Goal: Task Accomplishment & Management: Use online tool/utility

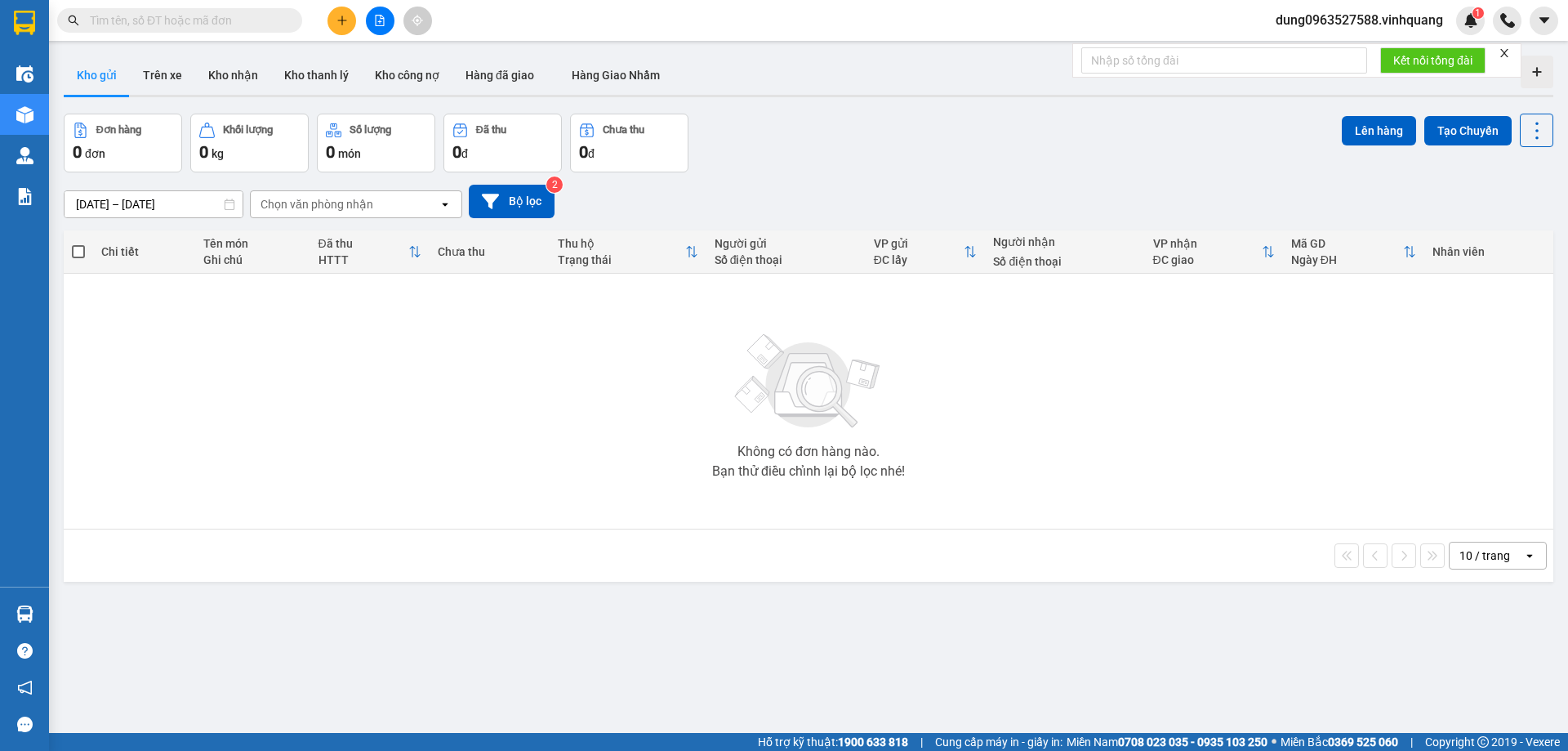
click at [241, 16] on input "text" at bounding box center [186, 21] width 192 height 18
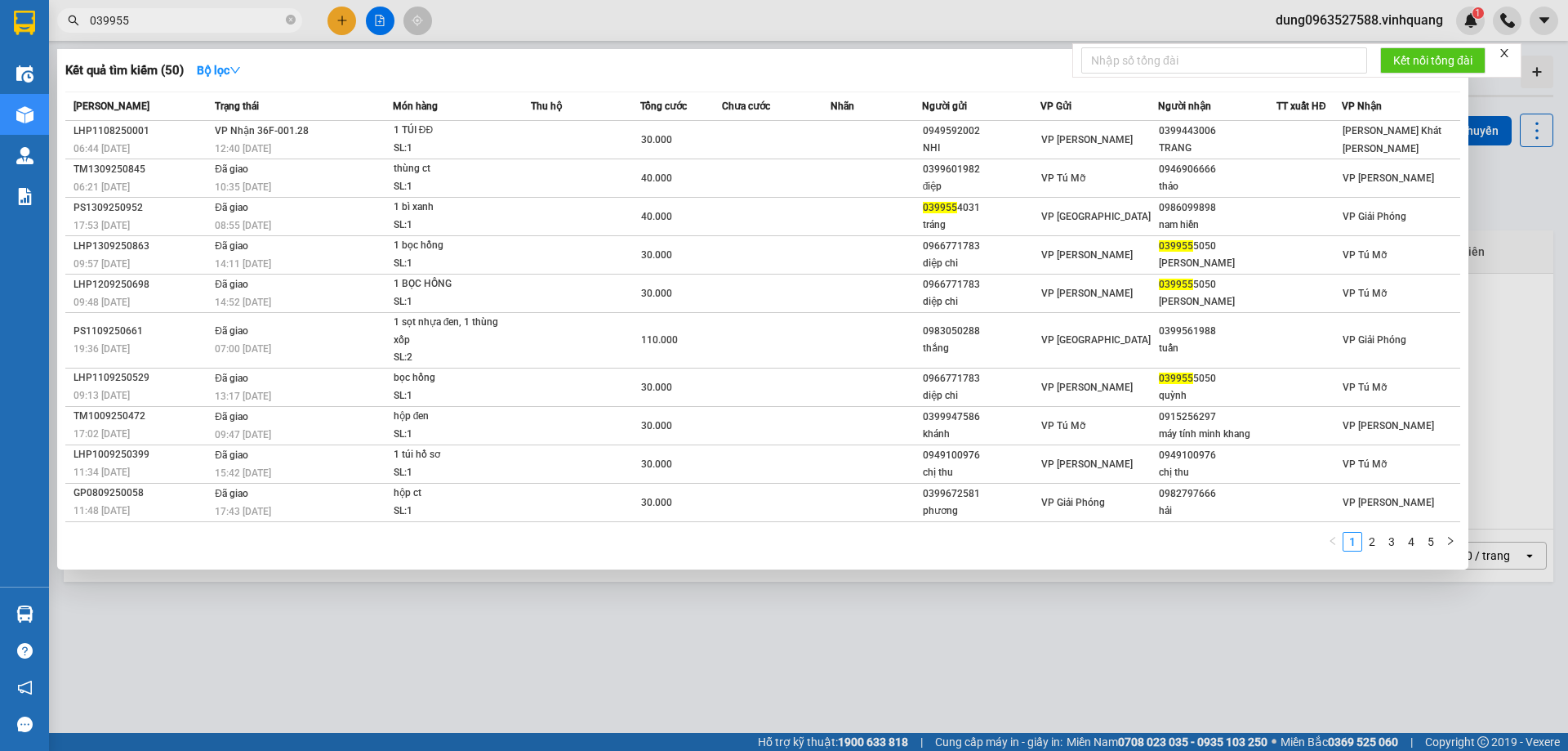
type input "0399555"
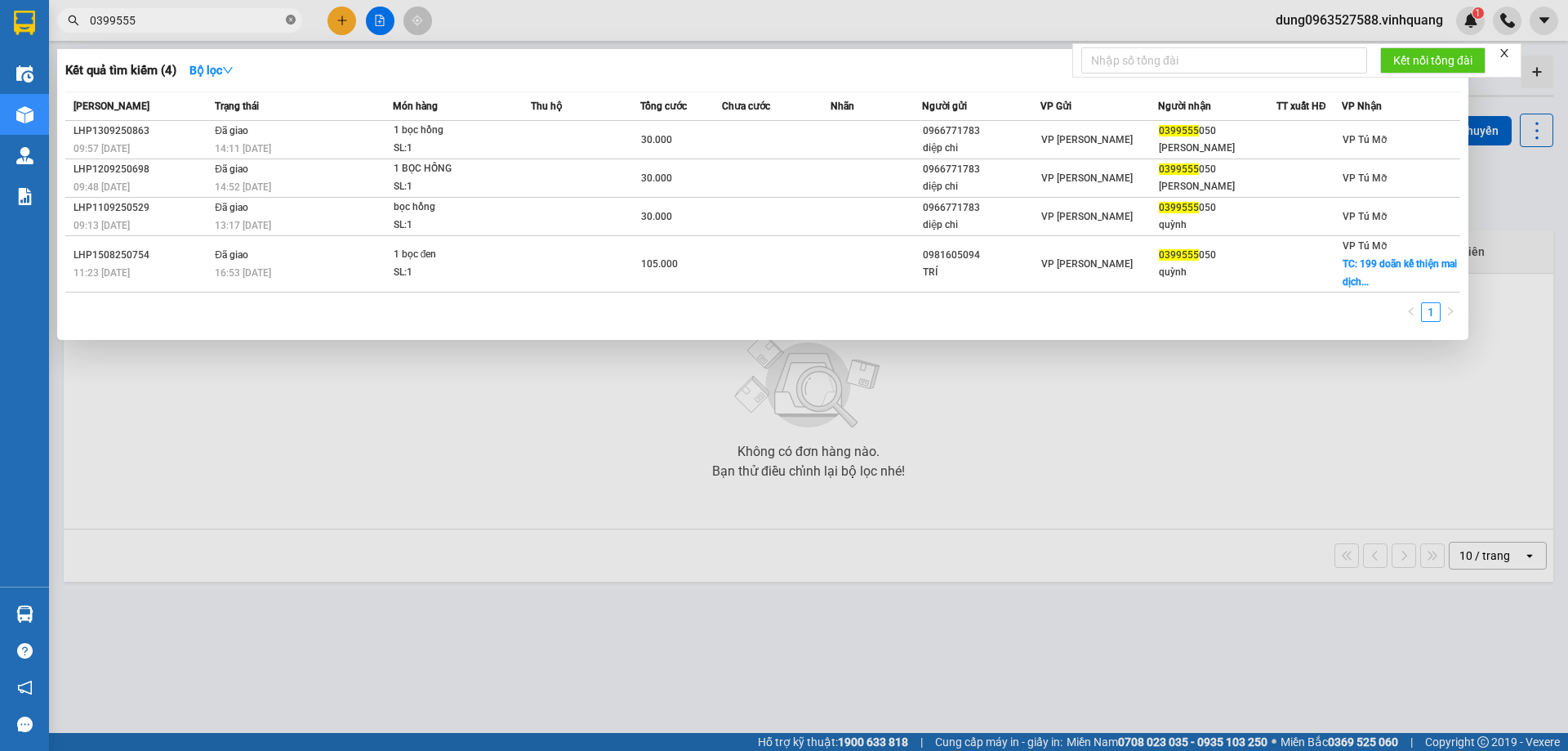
click at [292, 20] on icon "close-circle" at bounding box center [291, 20] width 10 height 10
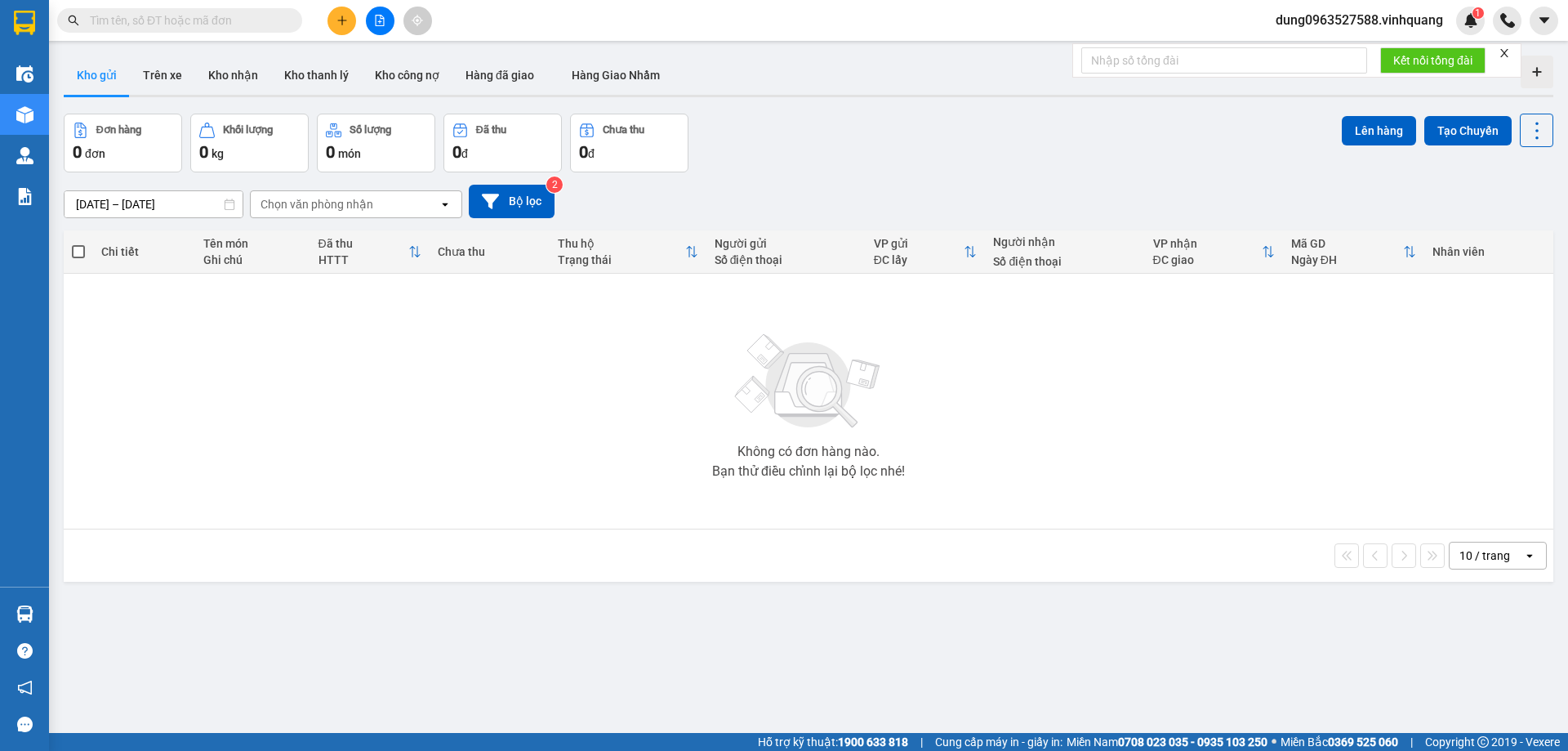
click at [234, 19] on input "text" at bounding box center [186, 21] width 192 height 18
paste input "0985026988"
type input "0985026988"
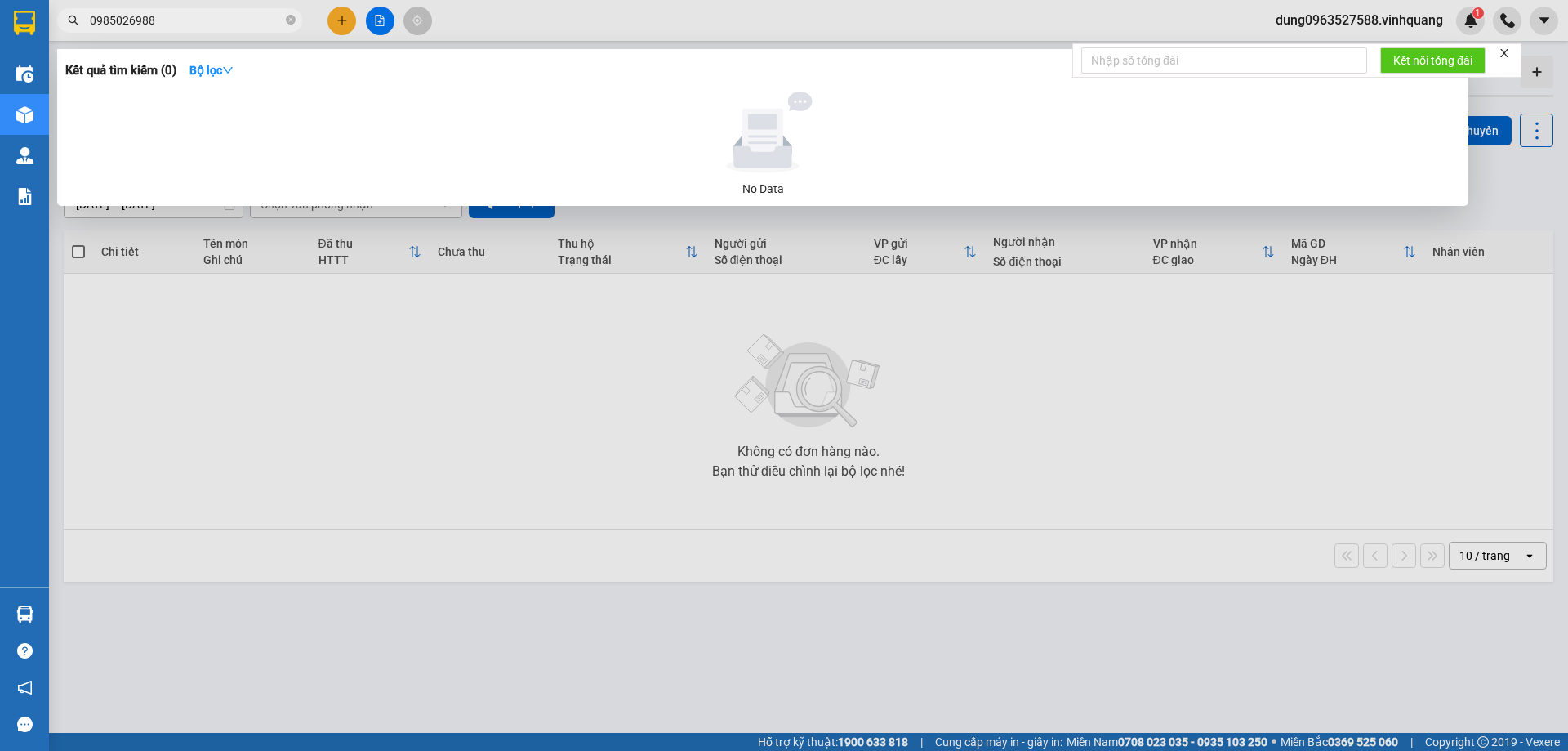
click at [293, 23] on icon "close-circle" at bounding box center [291, 20] width 10 height 10
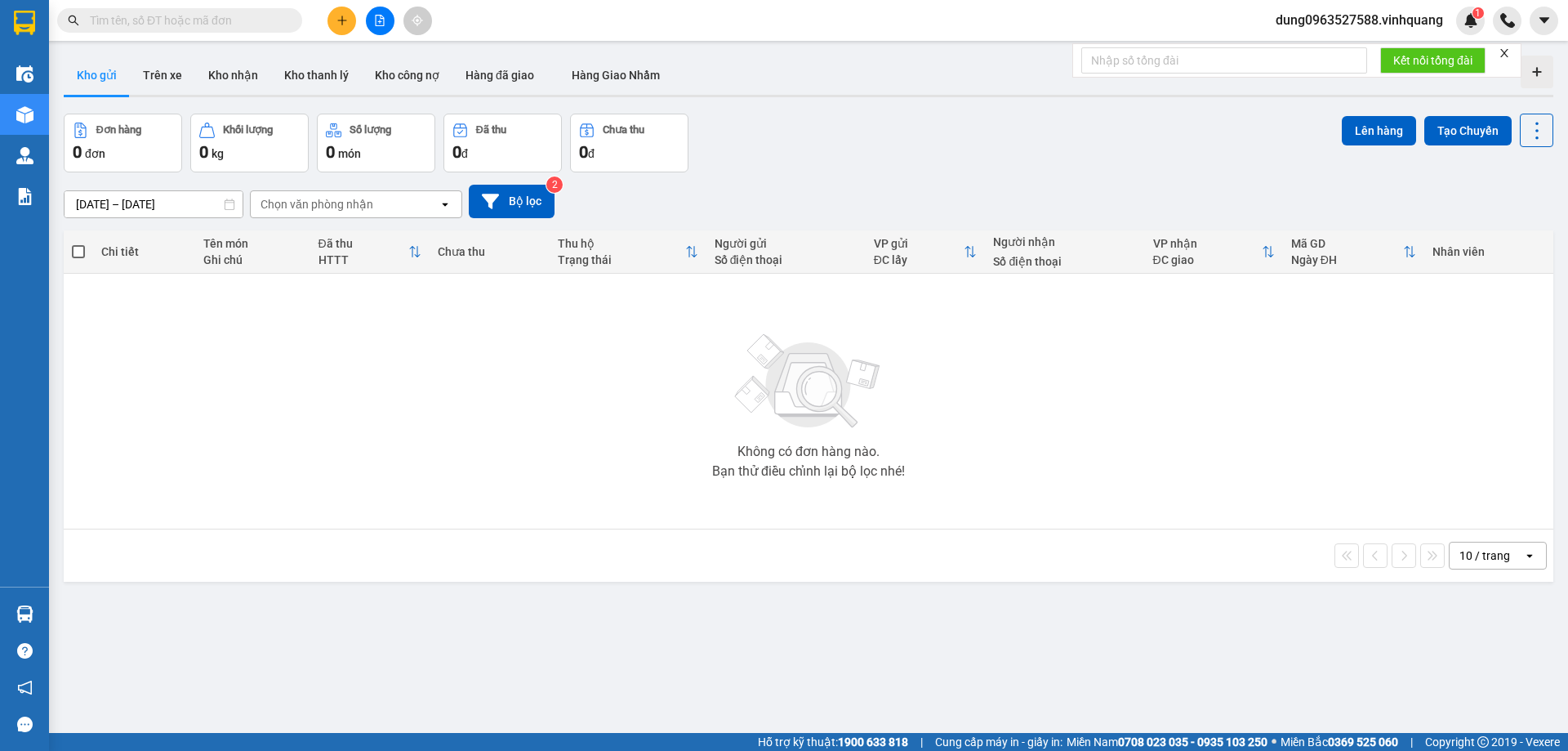
click at [114, 16] on input "text" at bounding box center [186, 21] width 192 height 18
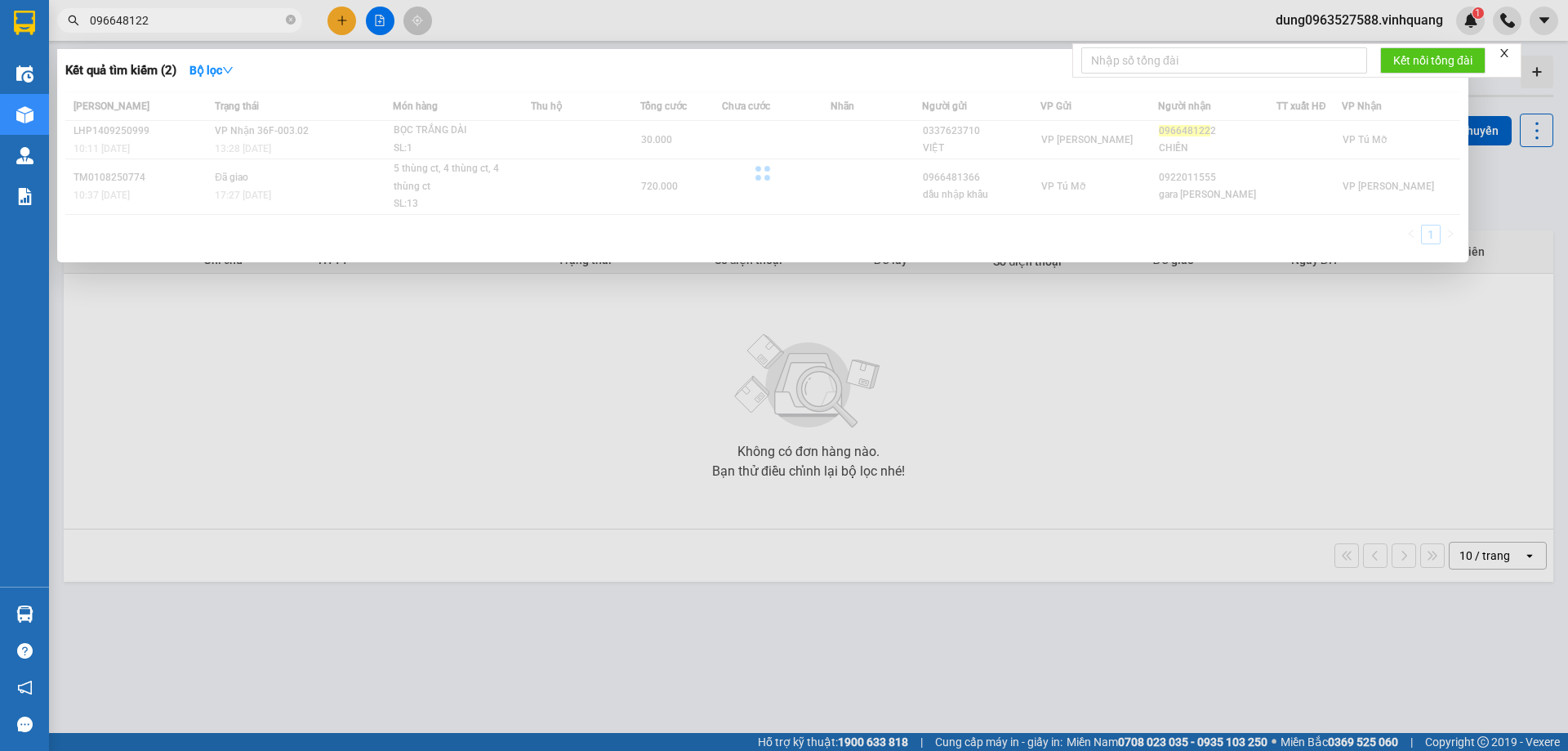
type input "0966481222"
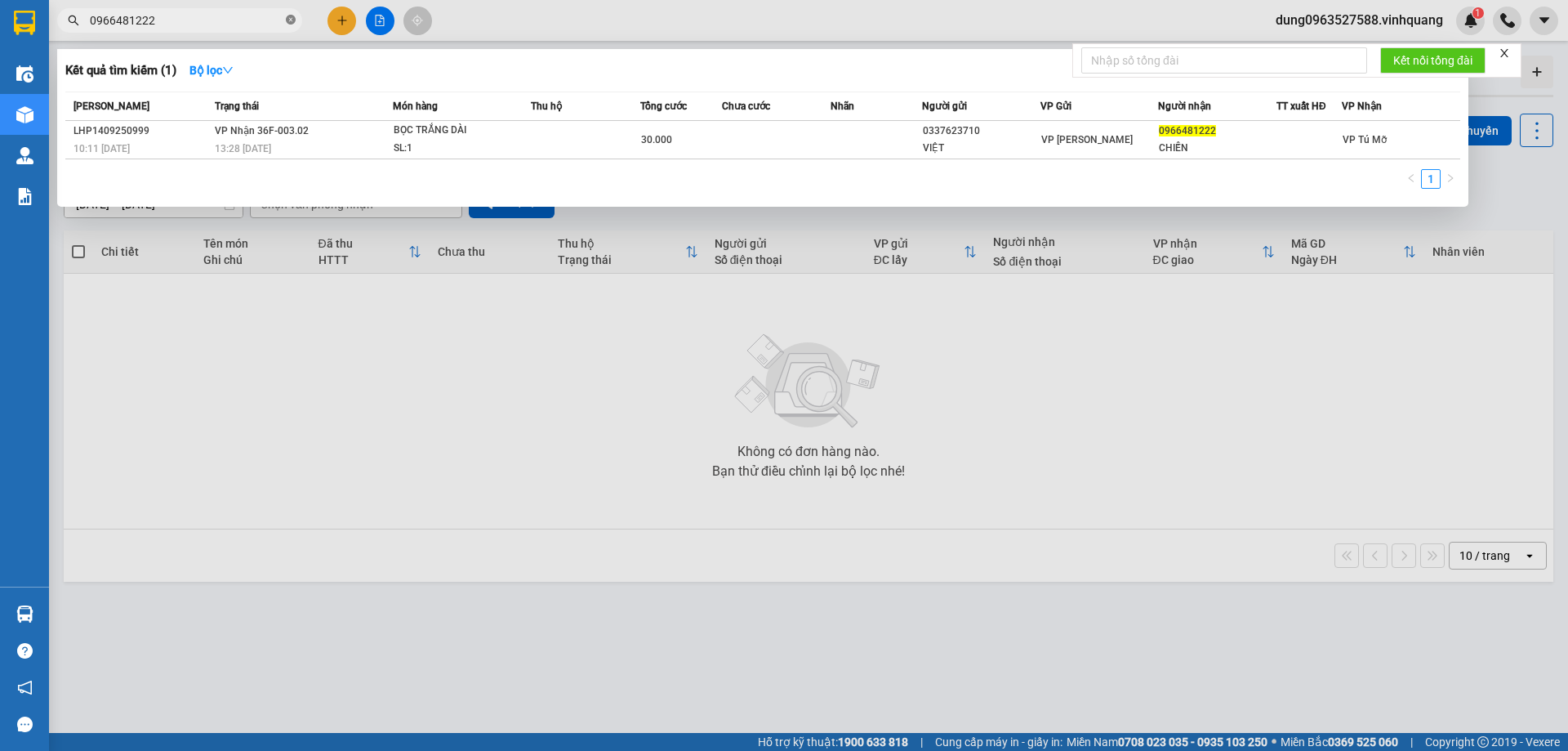
click at [289, 23] on icon "close-circle" at bounding box center [291, 20] width 10 height 10
